Goal: Information Seeking & Learning: Learn about a topic

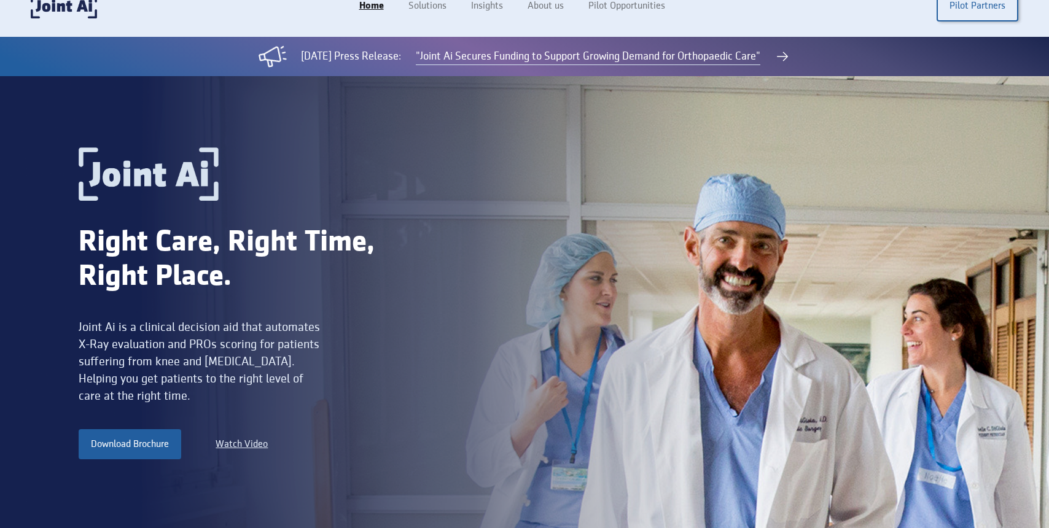
scroll to position [27, 0]
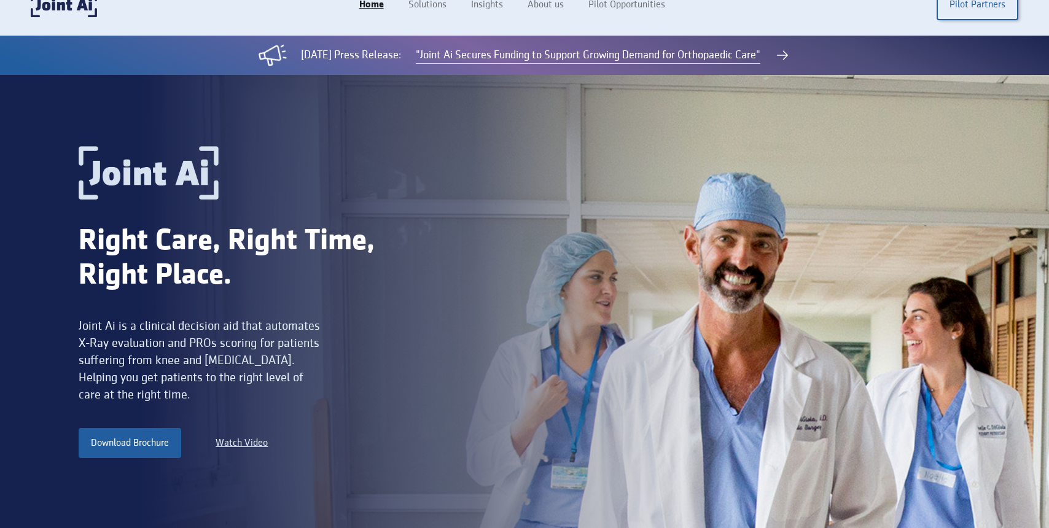
click at [270, 338] on div "Joint Ai is a clinical decision aid that automates X-Ray evaluation and PROs sc…" at bounding box center [201, 361] width 245 height 86
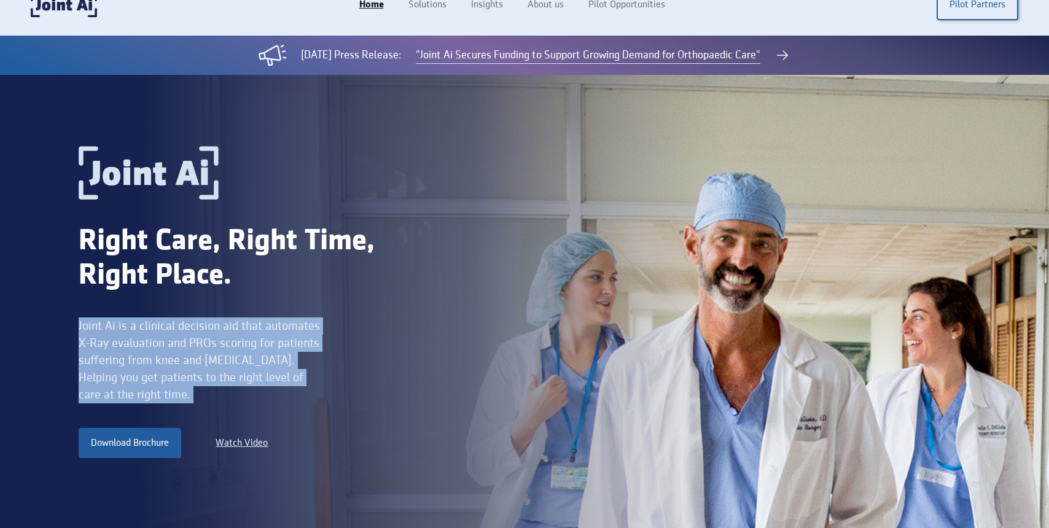
click at [270, 338] on div "Joint Ai is a clinical decision aid that automates X-Ray evaluation and PROs sc…" at bounding box center [201, 361] width 245 height 86
click at [286, 356] on div "Joint Ai is a clinical decision aid that automates X-Ray evaluation and PROs sc…" at bounding box center [201, 361] width 245 height 86
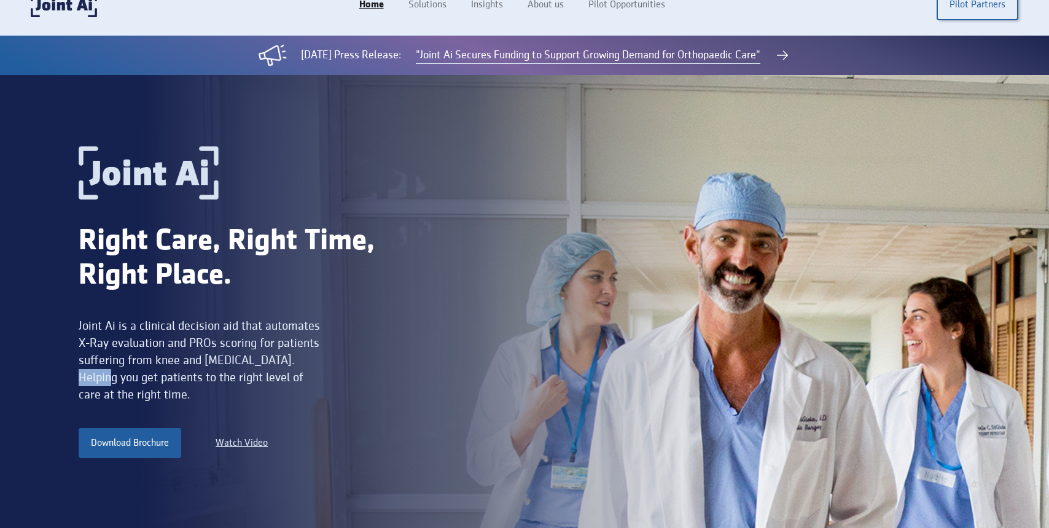
click at [286, 356] on div "Joint Ai is a clinical decision aid that automates X-Ray evaluation and PROs sc…" at bounding box center [201, 361] width 245 height 86
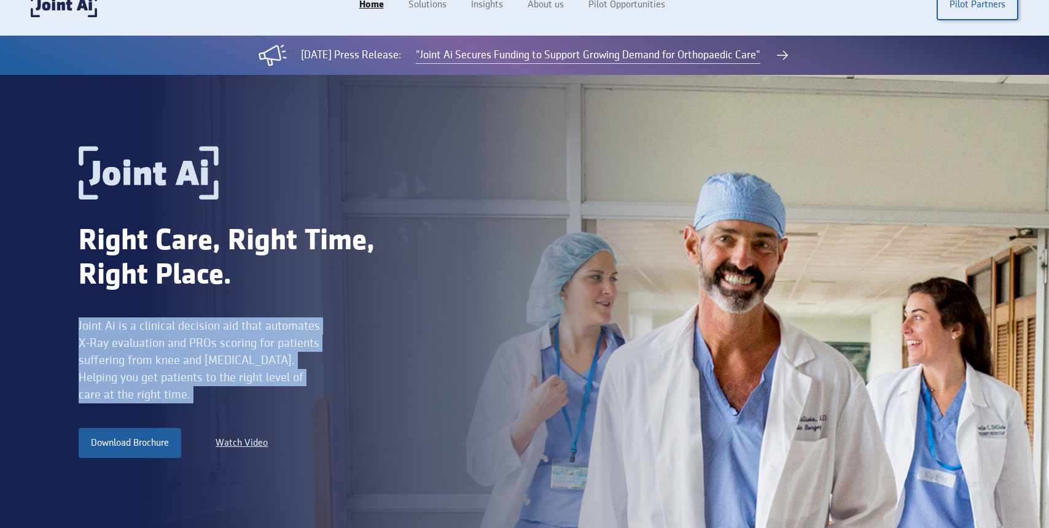
click at [286, 356] on div "Joint Ai is a clinical decision aid that automates X-Ray evaluation and PROs sc…" at bounding box center [201, 361] width 245 height 86
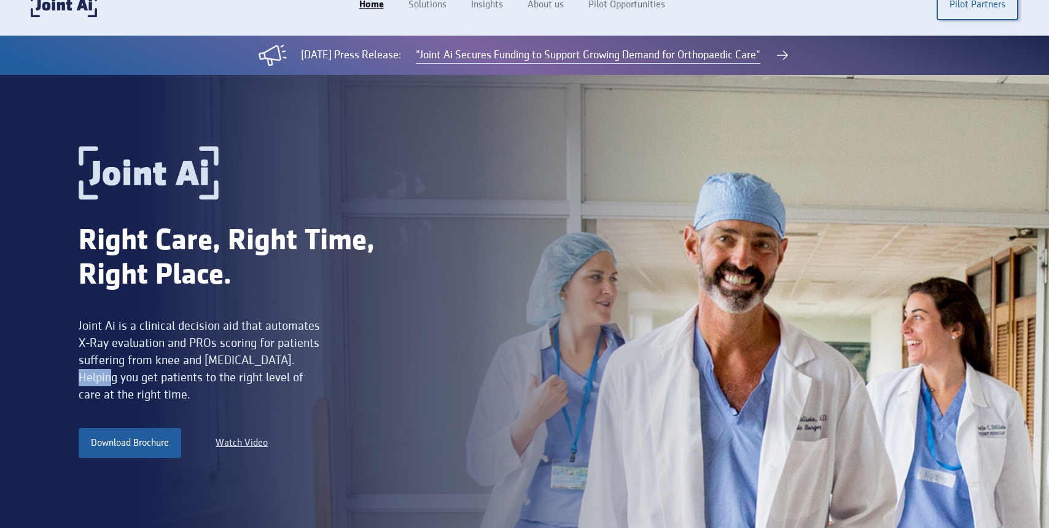
click at [286, 356] on div "Joint Ai is a clinical decision aid that automates X-Ray evaluation and PROs sc…" at bounding box center [201, 361] width 245 height 86
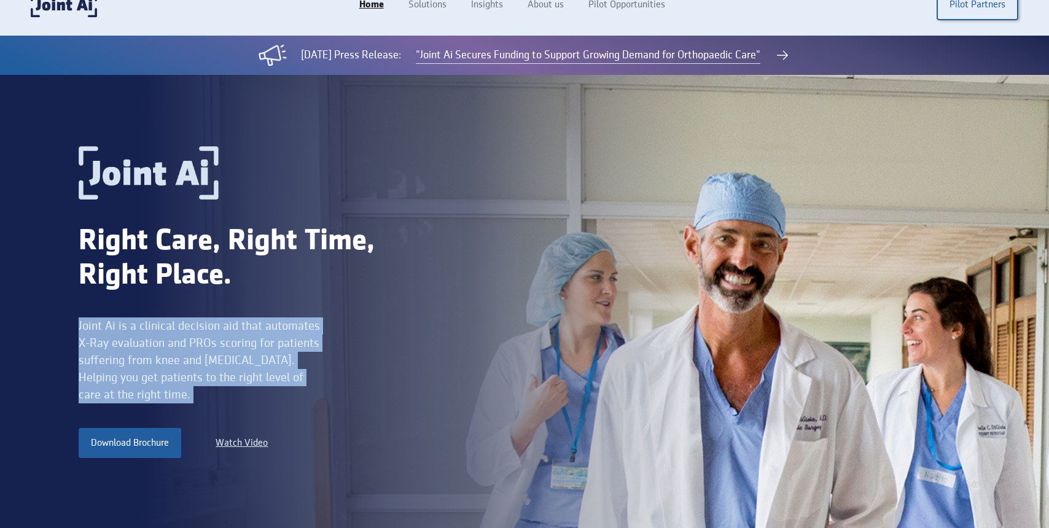
click at [286, 356] on div "Joint Ai is a clinical decision aid that automates X-Ray evaluation and PROs sc…" at bounding box center [201, 361] width 245 height 86
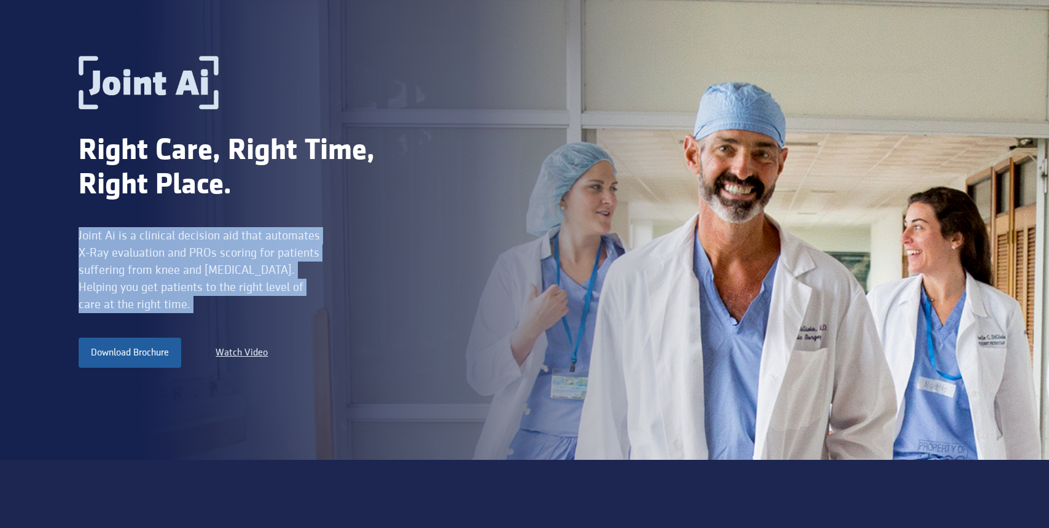
scroll to position [123, 0]
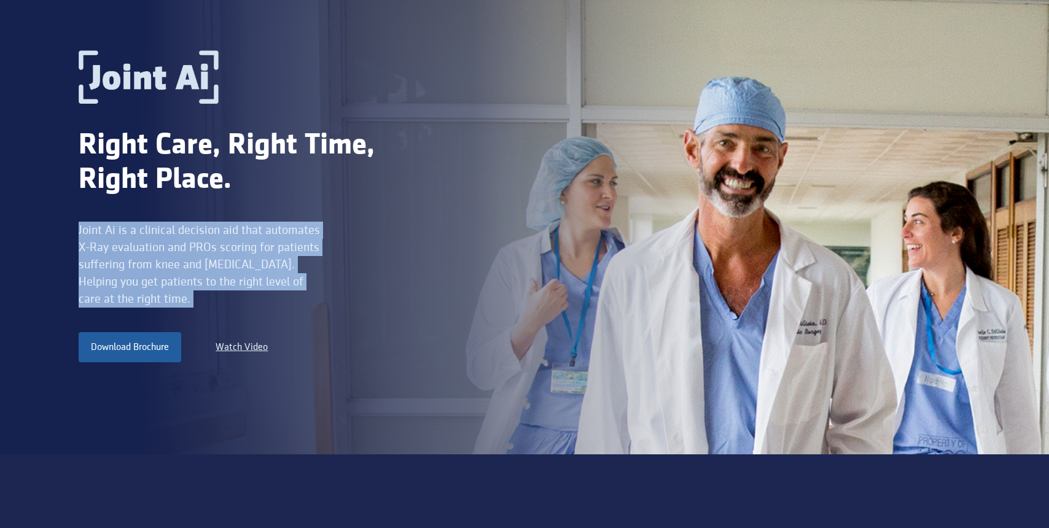
click at [227, 272] on div "Joint Ai is a clinical decision aid that automates X-Ray evaluation and PROs sc…" at bounding box center [201, 265] width 245 height 86
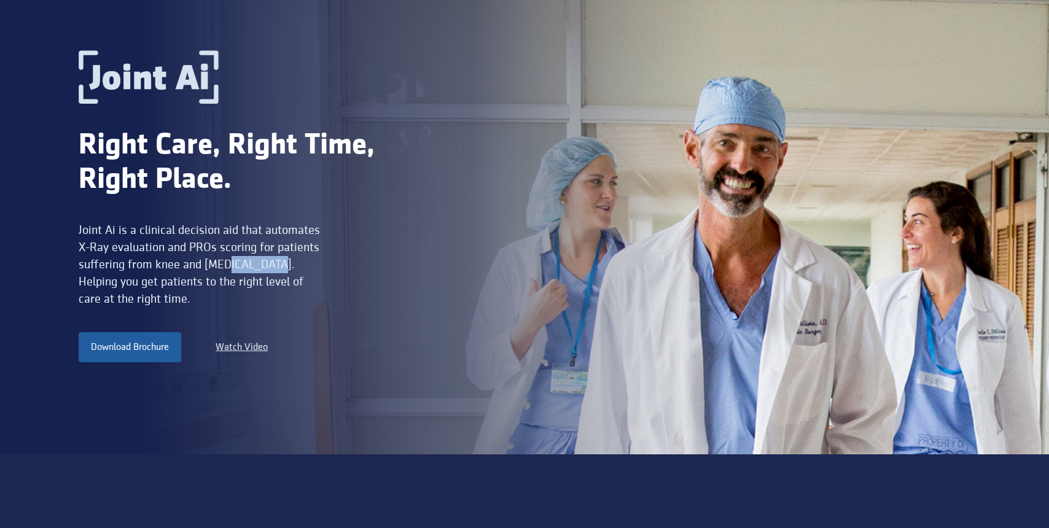
click at [227, 272] on div "Joint Ai is a clinical decision aid that automates X-Ray evaluation and PROs sc…" at bounding box center [201, 265] width 245 height 86
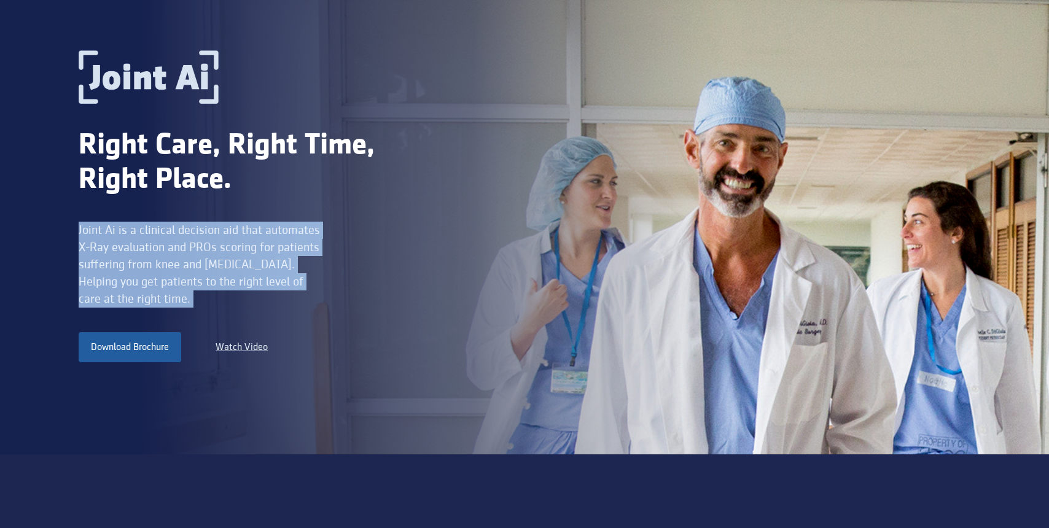
click at [227, 272] on div "Joint Ai is a clinical decision aid that automates X-Ray evaluation and PROs sc…" at bounding box center [201, 265] width 245 height 86
click at [256, 262] on div "Joint Ai is a clinical decision aid that automates X-Ray evaluation and PROs sc…" at bounding box center [201, 265] width 245 height 86
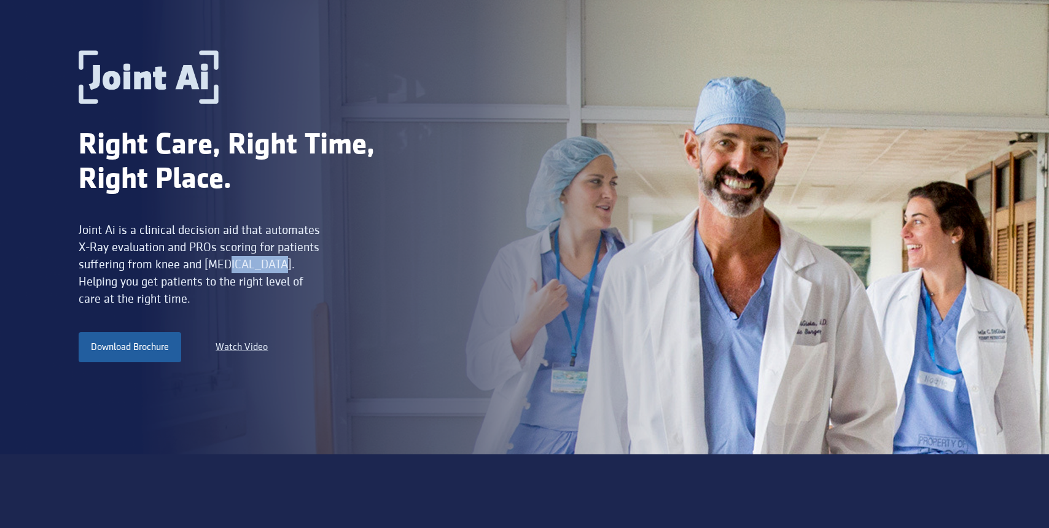
click at [256, 262] on div "Joint Ai is a clinical decision aid that automates X-Ray evaluation and PROs sc…" at bounding box center [201, 265] width 245 height 86
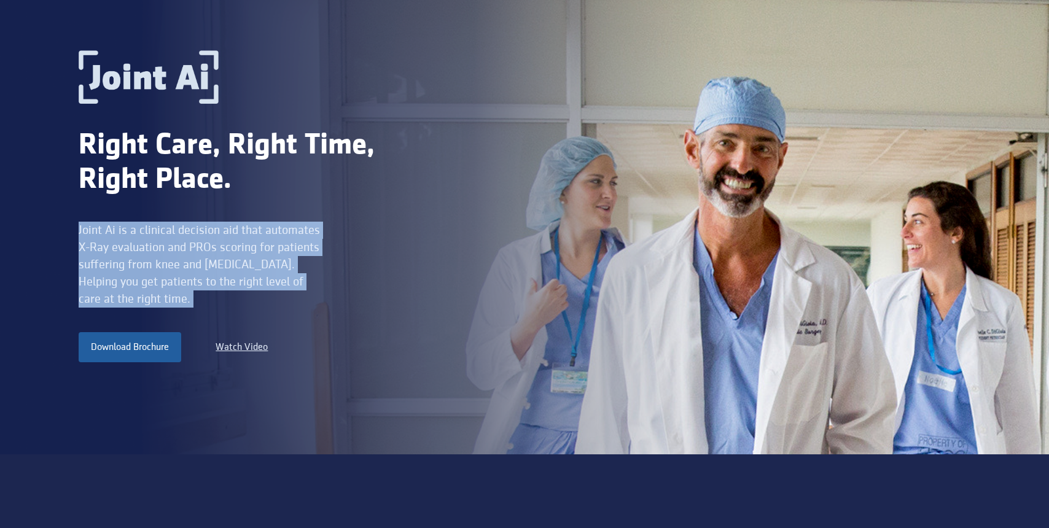
click at [256, 262] on div "Joint Ai is a clinical decision aid that automates X-Ray evaluation and PROs sc…" at bounding box center [201, 265] width 245 height 86
click at [274, 263] on div "Joint Ai is a clinical decision aid that automates X-Ray evaluation and PROs sc…" at bounding box center [201, 265] width 245 height 86
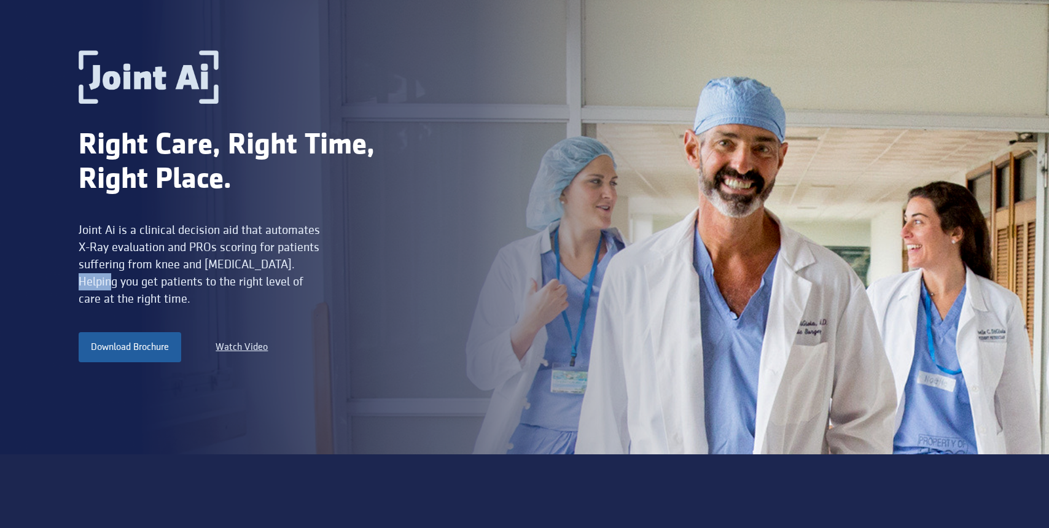
click at [274, 263] on div "Joint Ai is a clinical decision aid that automates X-Ray evaluation and PROs sc…" at bounding box center [201, 265] width 245 height 86
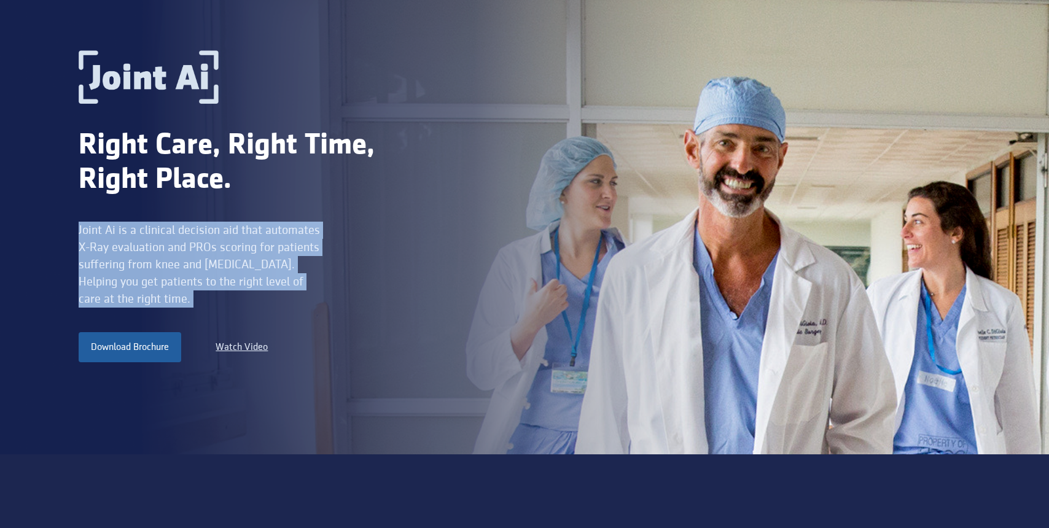
click at [274, 263] on div "Joint Ai is a clinical decision aid that automates X-Ray evaluation and PROs sc…" at bounding box center [201, 265] width 245 height 86
click at [270, 263] on div "Joint Ai is a clinical decision aid that automates X-Ray evaluation and PROs sc…" at bounding box center [201, 265] width 245 height 86
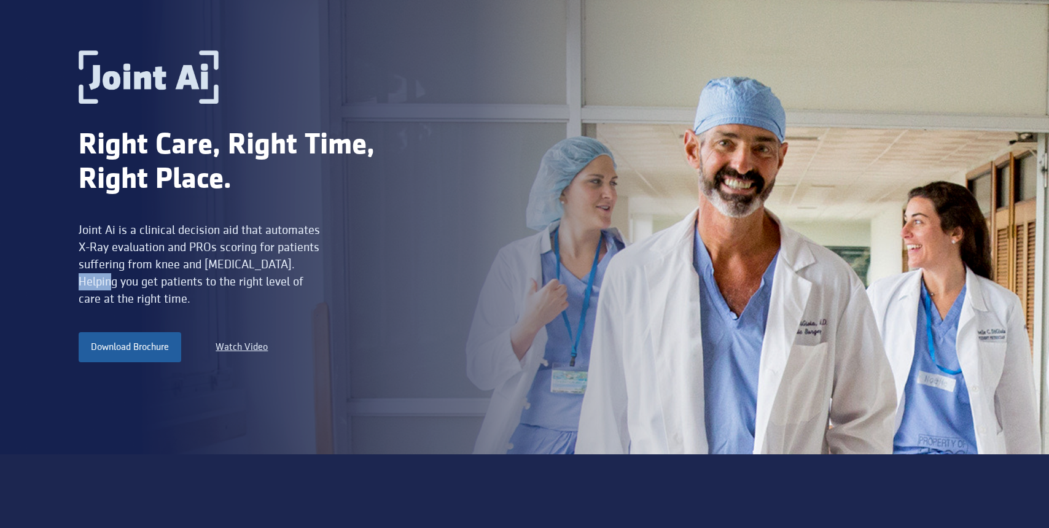
click at [270, 263] on div "Joint Ai is a clinical decision aid that automates X-Ray evaluation and PROs sc…" at bounding box center [201, 265] width 245 height 86
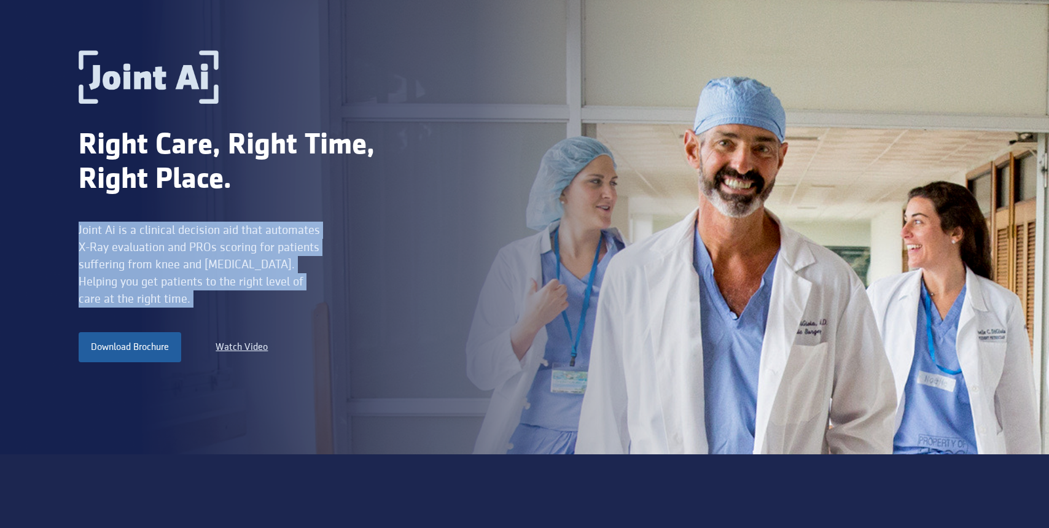
click at [270, 263] on div "Joint Ai is a clinical decision aid that automates X-Ray evaluation and PROs sc…" at bounding box center [201, 265] width 245 height 86
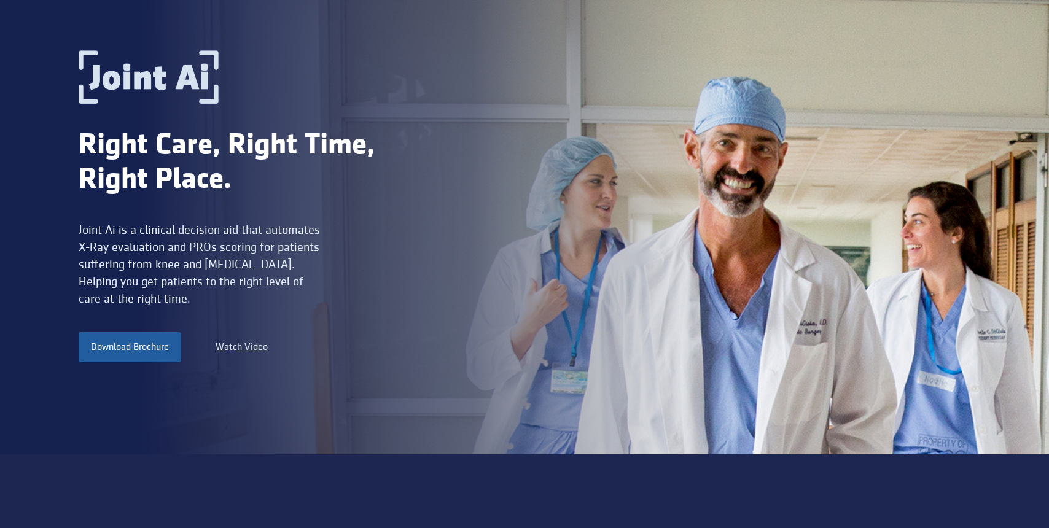
click at [218, 265] on div "Joint Ai is a clinical decision aid that automates X-Ray evaluation and PROs sc…" at bounding box center [201, 265] width 245 height 86
drag, startPoint x: 218, startPoint y: 265, endPoint x: 213, endPoint y: 258, distance: 9.2
click at [213, 259] on div "Joint Ai is a clinical decision aid that automates X-Ray evaluation and PROs sc…" at bounding box center [201, 265] width 245 height 86
click at [213, 258] on div "Joint Ai is a clinical decision aid that automates X-Ray evaluation and PROs sc…" at bounding box center [201, 265] width 245 height 86
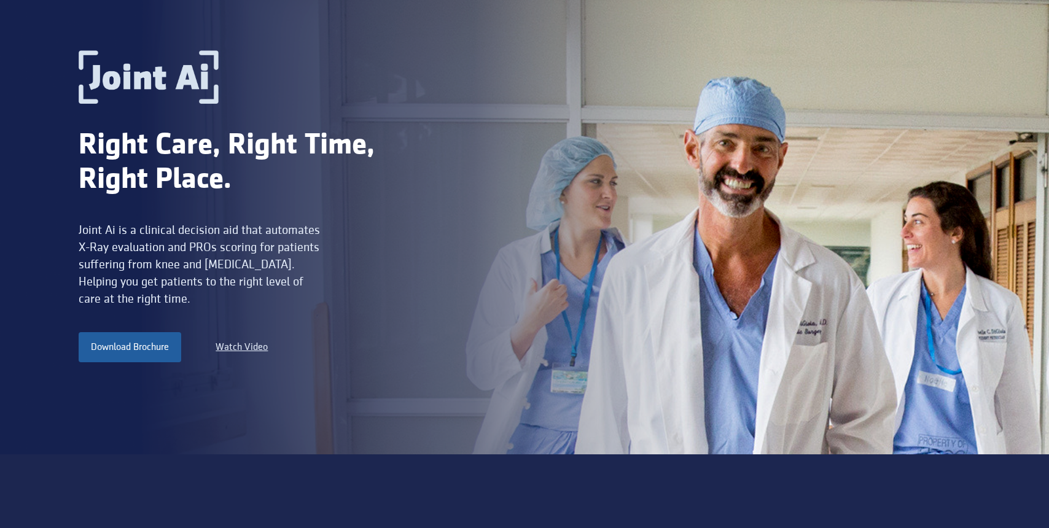
click at [284, 265] on div "Joint Ai is a clinical decision aid that automates X-Ray evaluation and PROs sc…" at bounding box center [201, 265] width 245 height 86
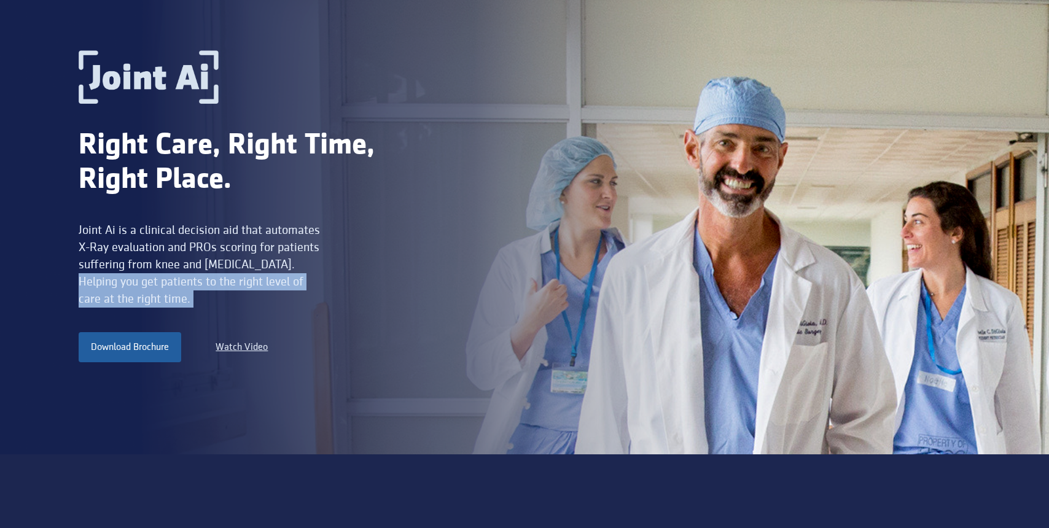
drag, startPoint x: 284, startPoint y: 265, endPoint x: 265, endPoint y: 296, distance: 37.0
click at [265, 296] on div "Joint Ai is a clinical decision aid that automates X-Ray evaluation and PROs sc…" at bounding box center [201, 265] width 245 height 86
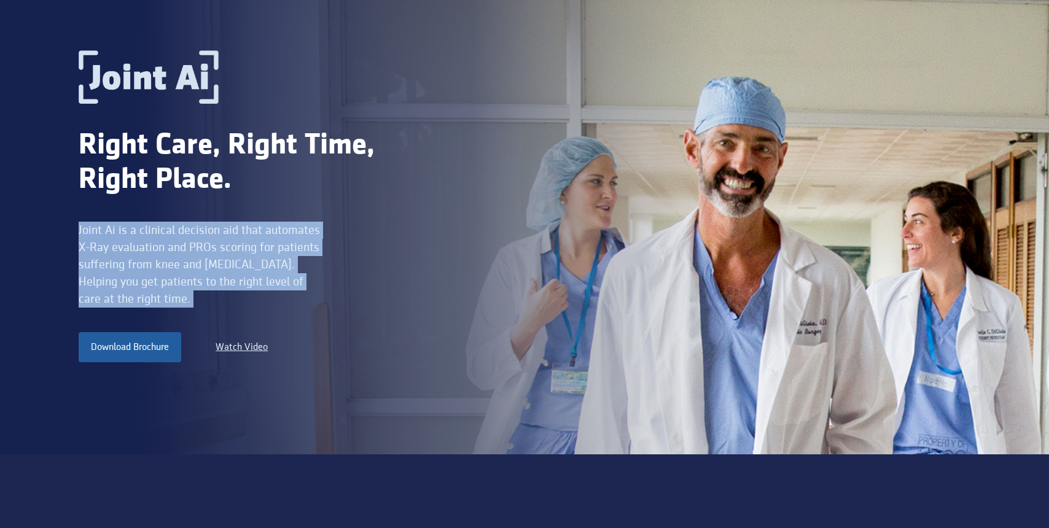
click at [265, 296] on div "Joint Ai is a clinical decision aid that automates X-Ray evaluation and PROs sc…" at bounding box center [201, 265] width 245 height 86
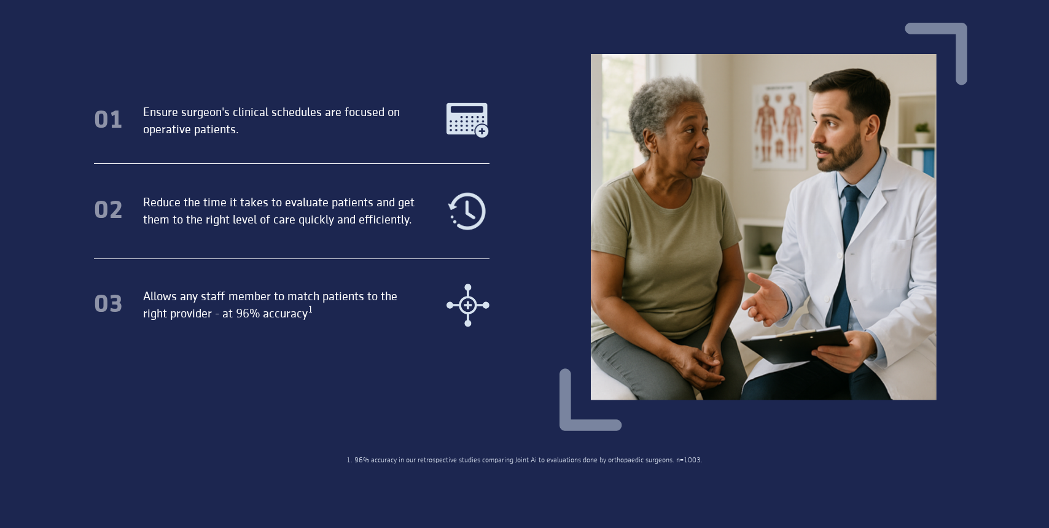
scroll to position [713, 0]
click at [347, 222] on div "Reduce the time it takes to evaluate patients and get them to the right level o…" at bounding box center [280, 211] width 274 height 34
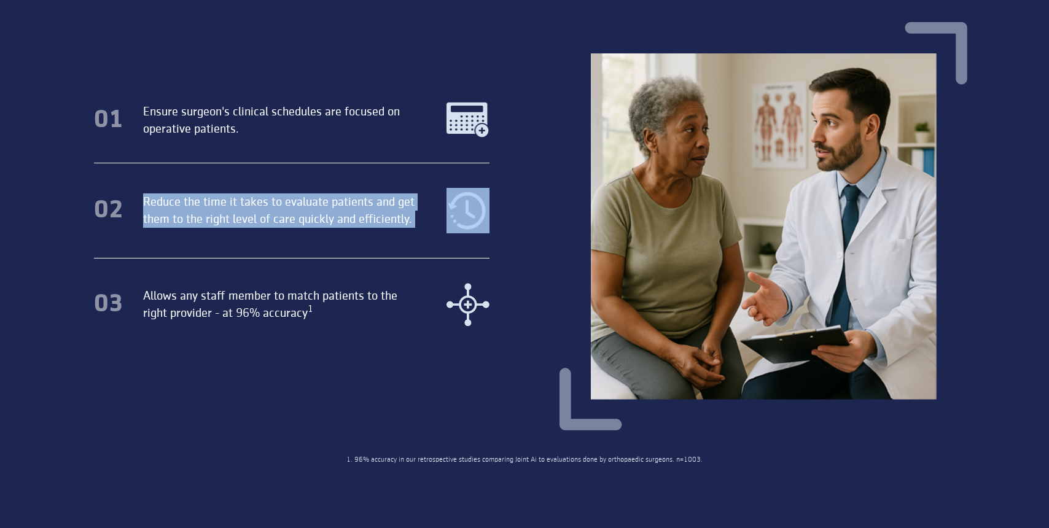
drag, startPoint x: 347, startPoint y: 222, endPoint x: 281, endPoint y: 303, distance: 104.8
click at [281, 303] on div "01 Ensure surgeon's clinical schedules are focused on operative patients. 02 Re…" at bounding box center [292, 238] width 466 height 273
click at [281, 303] on div "Allows any staff member to match patients to the right provider - at 96% accura…" at bounding box center [280, 304] width 274 height 34
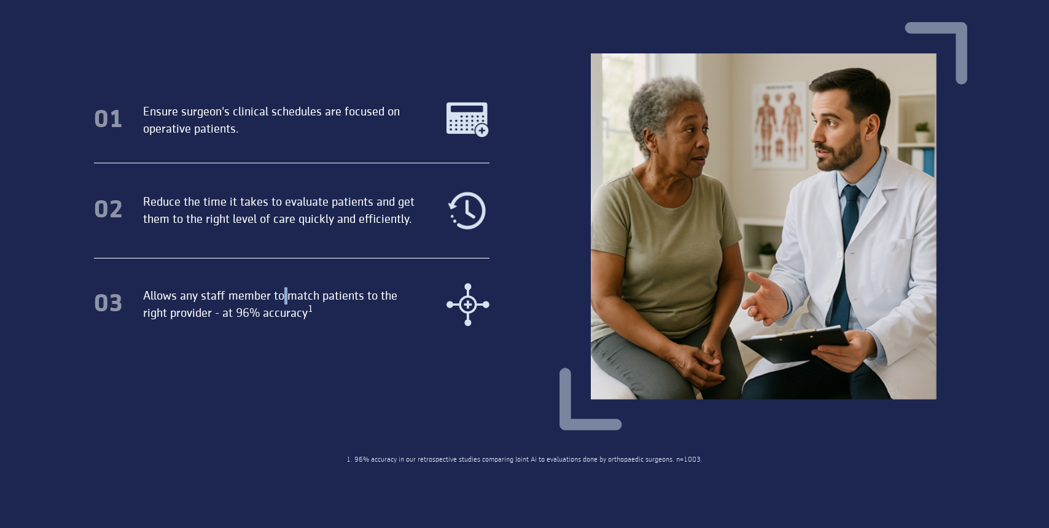
click at [281, 303] on div "Allows any staff member to match patients to the right provider - at 96% accura…" at bounding box center [280, 304] width 274 height 34
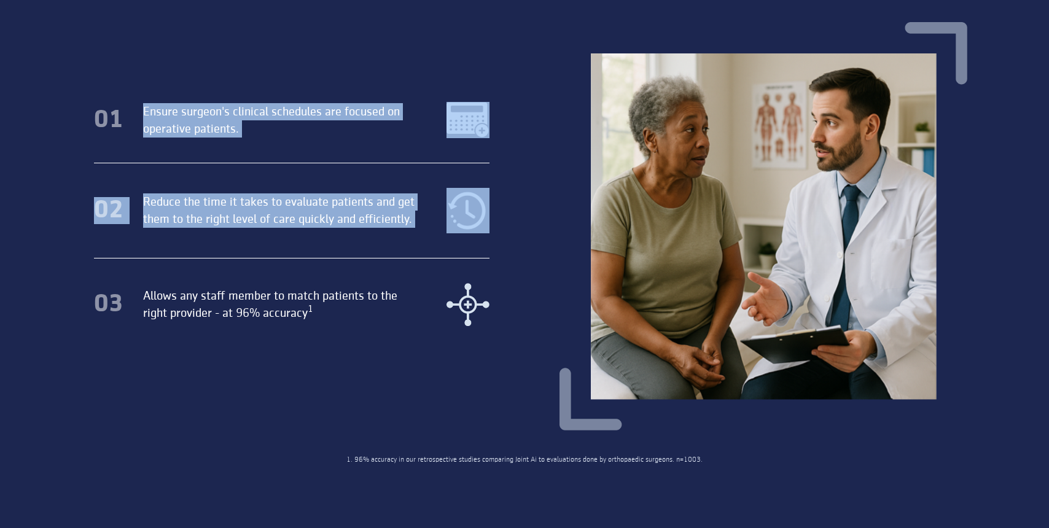
drag, startPoint x: 281, startPoint y: 303, endPoint x: 307, endPoint y: 147, distance: 158.2
click at [307, 147] on div "01 Ensure surgeon's clinical schedules are focused on operative patients. 02 Re…" at bounding box center [292, 238] width 466 height 273
click at [307, 147] on div "01 Ensure surgeon's clinical schedules are focused on operative patients." at bounding box center [292, 132] width 396 height 61
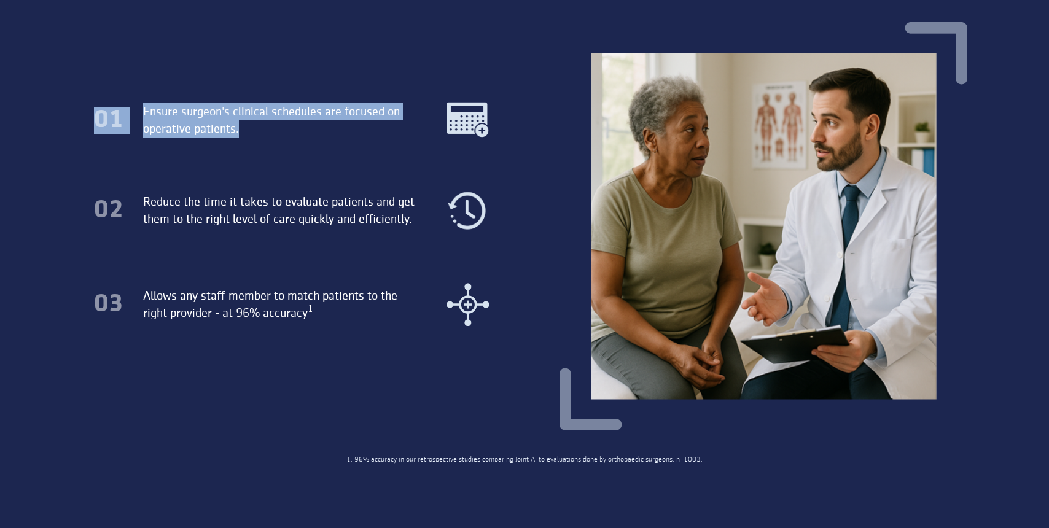
click at [307, 147] on div "01 Ensure surgeon's clinical schedules are focused on operative patients." at bounding box center [292, 132] width 396 height 61
drag, startPoint x: 307, startPoint y: 147, endPoint x: 289, endPoint y: 237, distance: 90.8
click at [289, 235] on div "01 Ensure surgeon's clinical schedules are focused on operative patients. 02 Re…" at bounding box center [292, 238] width 466 height 273
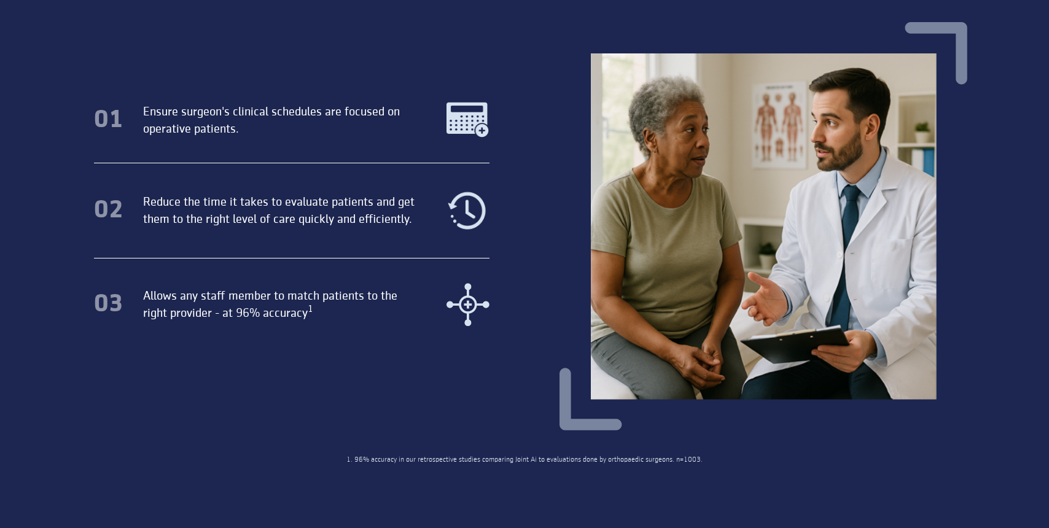
click at [258, 316] on div "Allows any staff member to match patients to the right provider - at 96% accura…" at bounding box center [280, 304] width 274 height 34
click at [282, 396] on div "01 Ensure surgeon's clinical schedules are focused on operative patients. 02 Re…" at bounding box center [524, 238] width 931 height 432
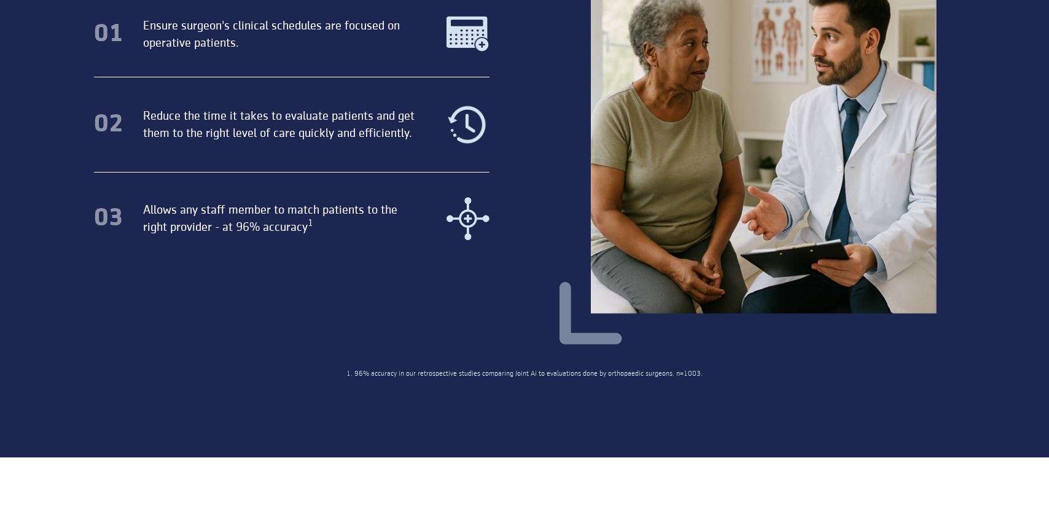
scroll to position [843, 0]
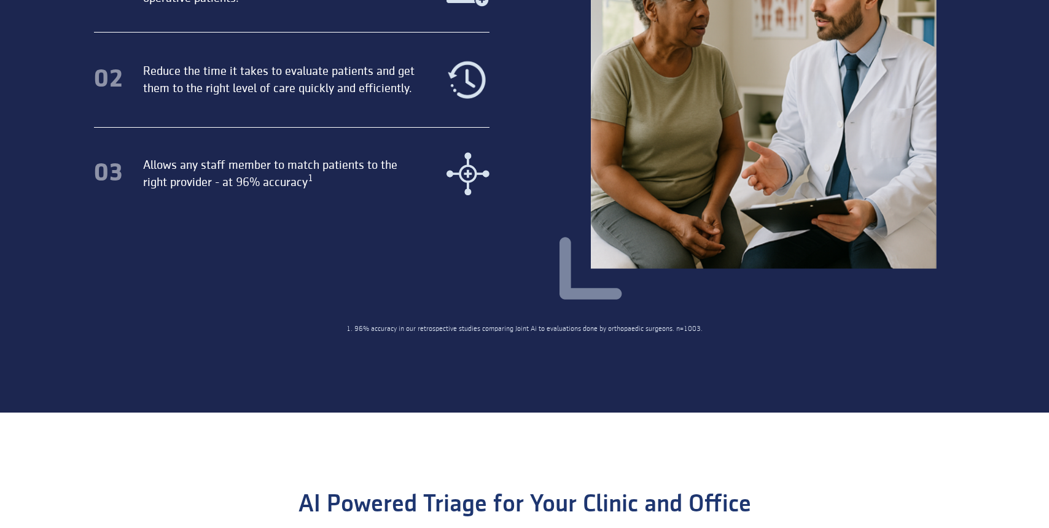
click at [502, 327] on div "1. 96% accuracy in our retrospective studies comparing Joint Ai to evaluations …" at bounding box center [524, 329] width 356 height 10
click at [499, 351] on section "Diagnose and Recommend Treatment Plans for Your Hip and Knee Patients 01 Ensure…" at bounding box center [524, 73] width 1049 height 678
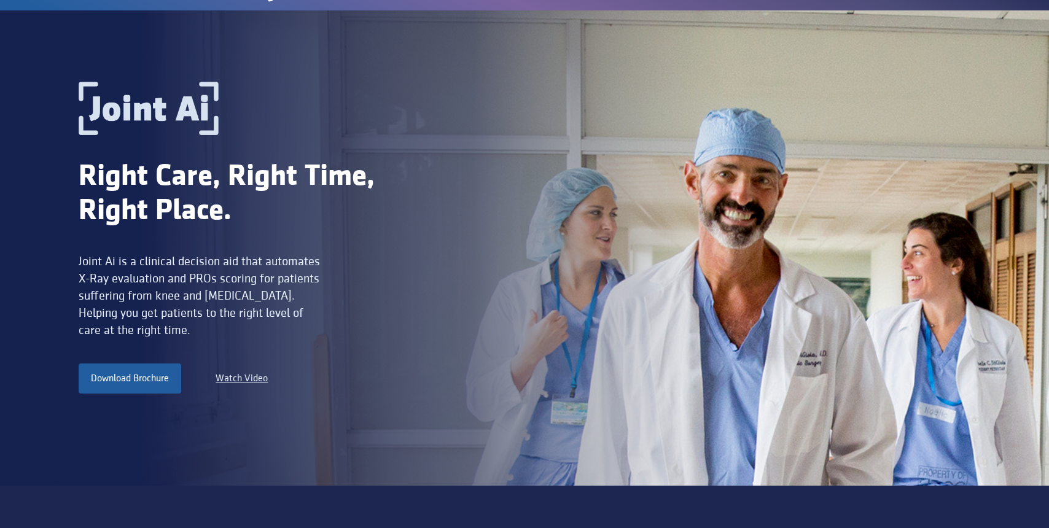
scroll to position [0, 0]
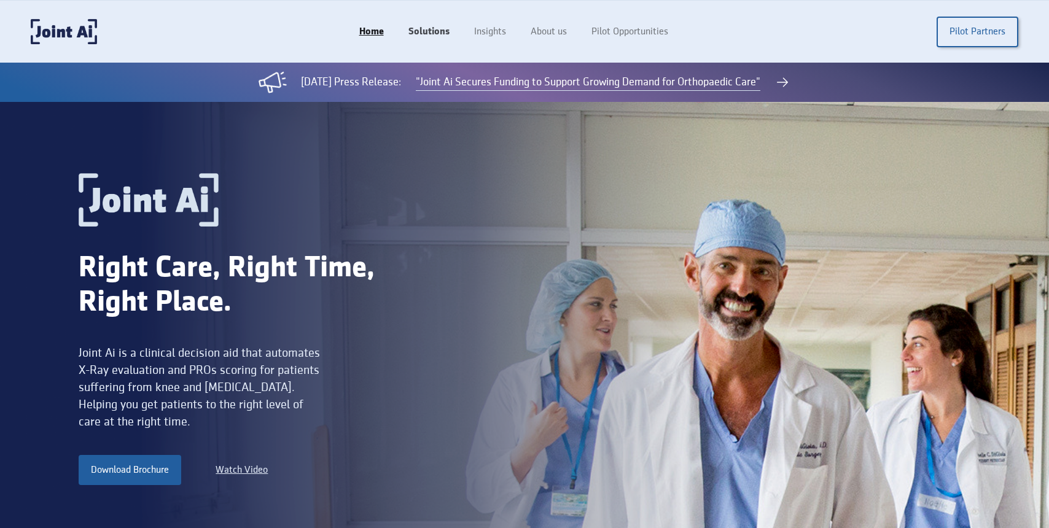
click at [440, 31] on link "Solutions" at bounding box center [429, 31] width 66 height 23
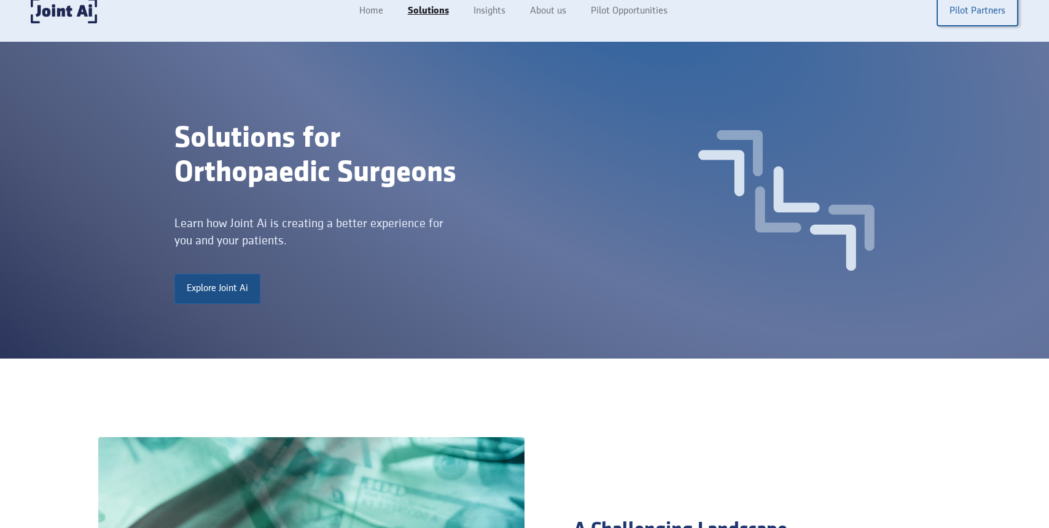
click at [240, 284] on link "Explore Joint Ai" at bounding box center [217, 288] width 86 height 29
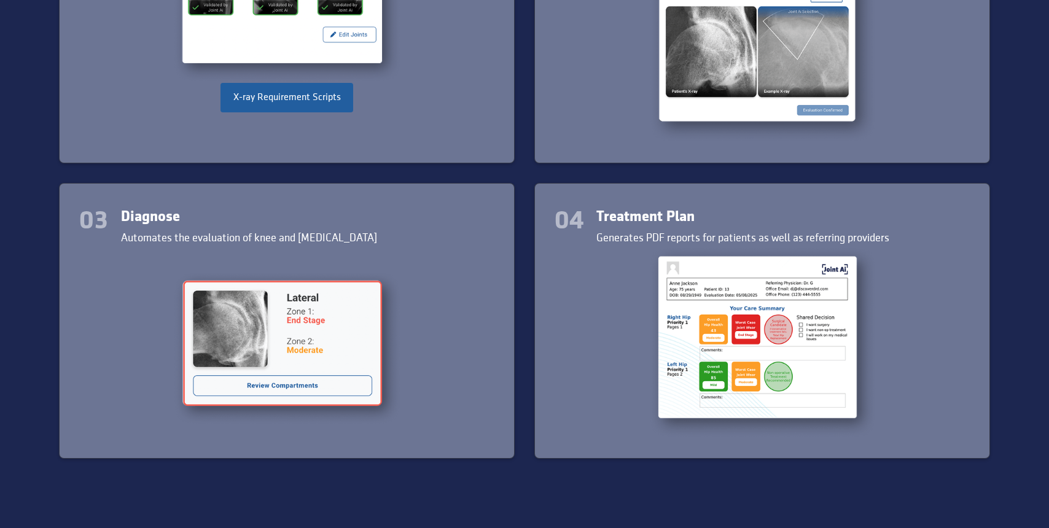
scroll to position [1661, 0]
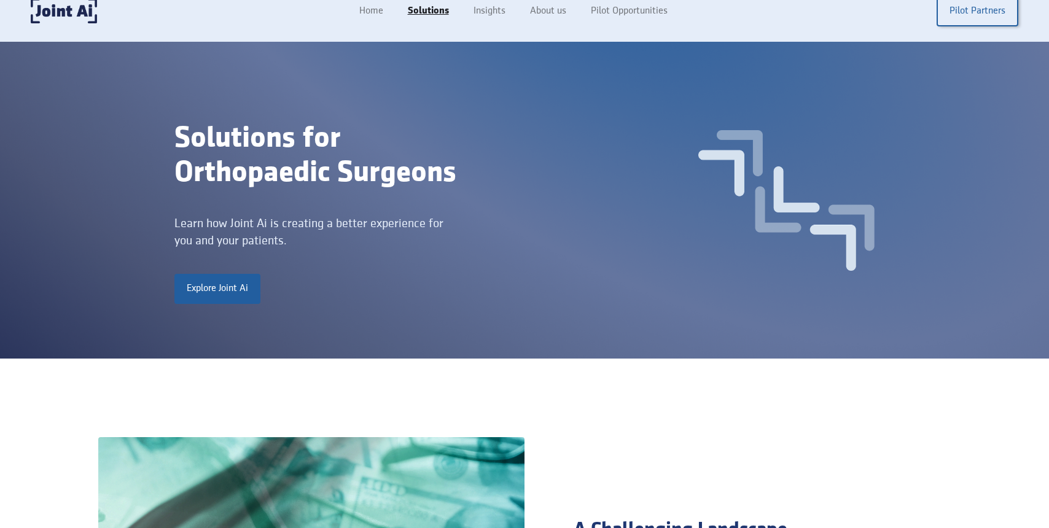
scroll to position [354, 0]
